Goal: Transaction & Acquisition: Purchase product/service

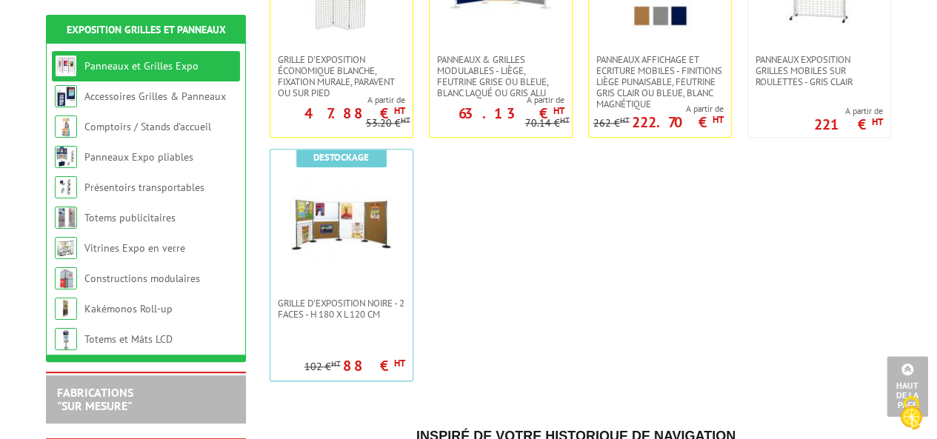
scroll to position [666, 0]
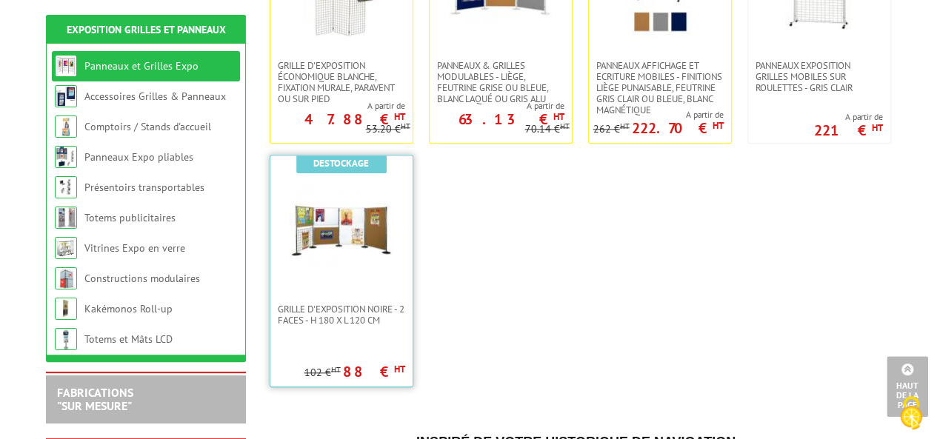
click at [364, 214] on img at bounding box center [342, 230] width 104 height 104
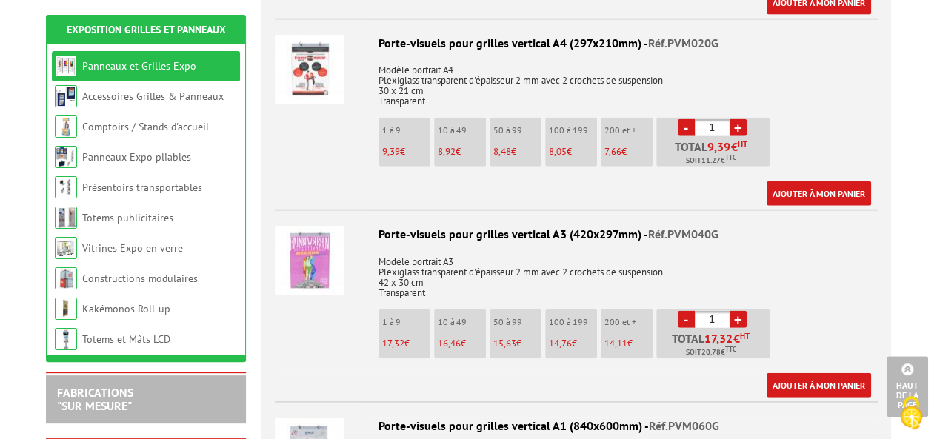
scroll to position [4517, 0]
